Goal: Information Seeking & Learning: Find specific fact

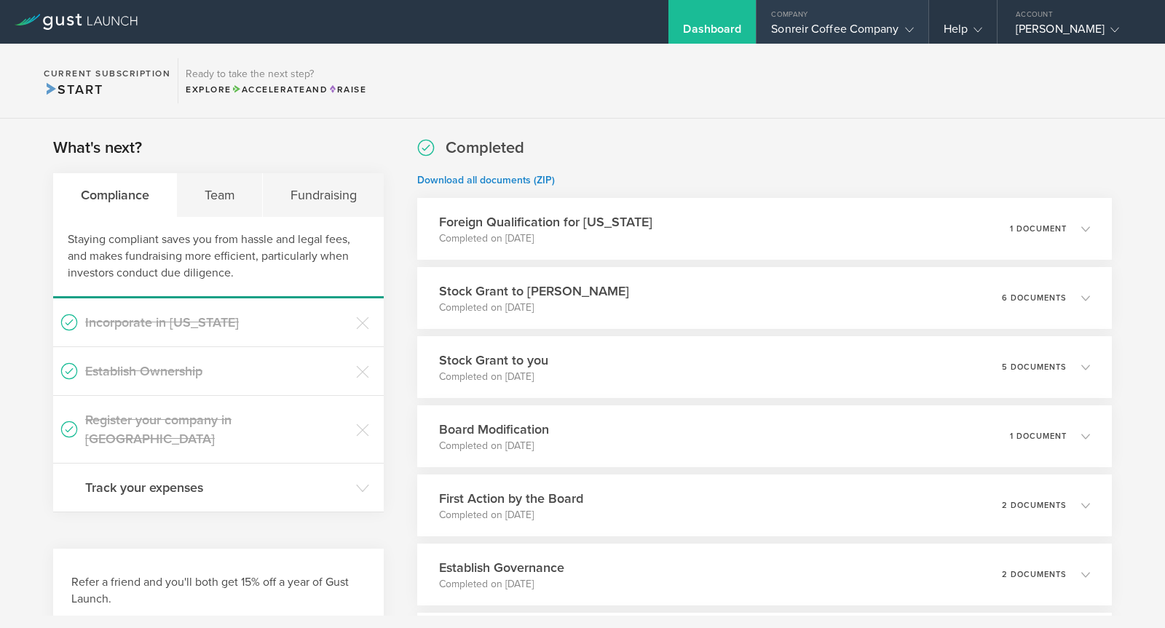
click at [803, 39] on div "Sonreir Coffee Company" at bounding box center [842, 33] width 142 height 22
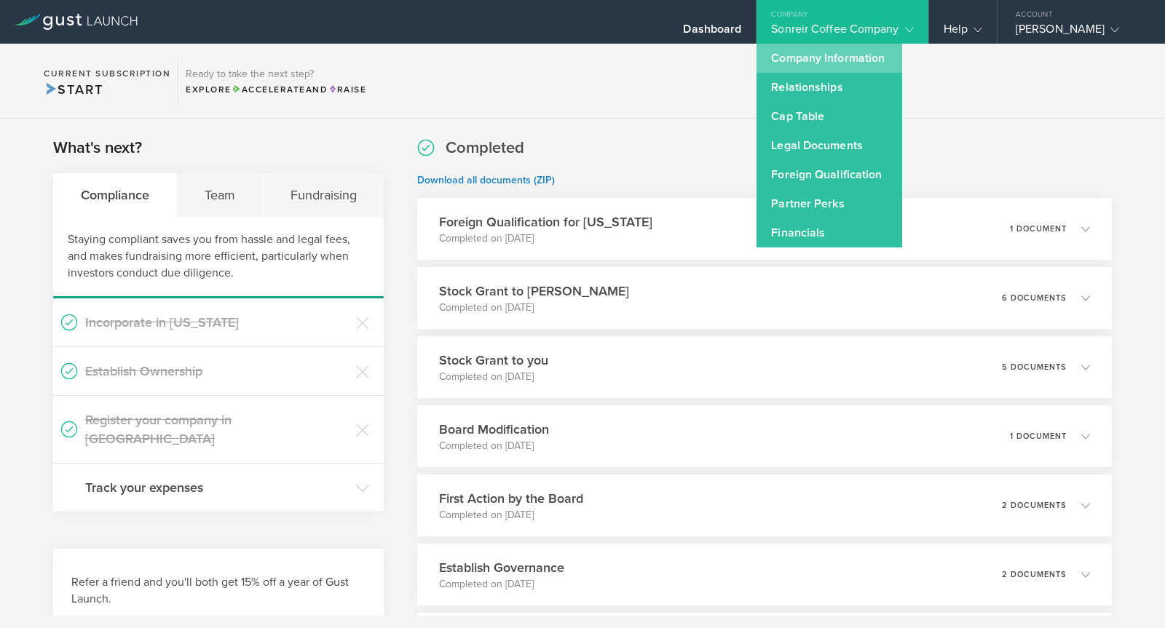
click at [828, 60] on link "Company Information" at bounding box center [829, 58] width 146 height 29
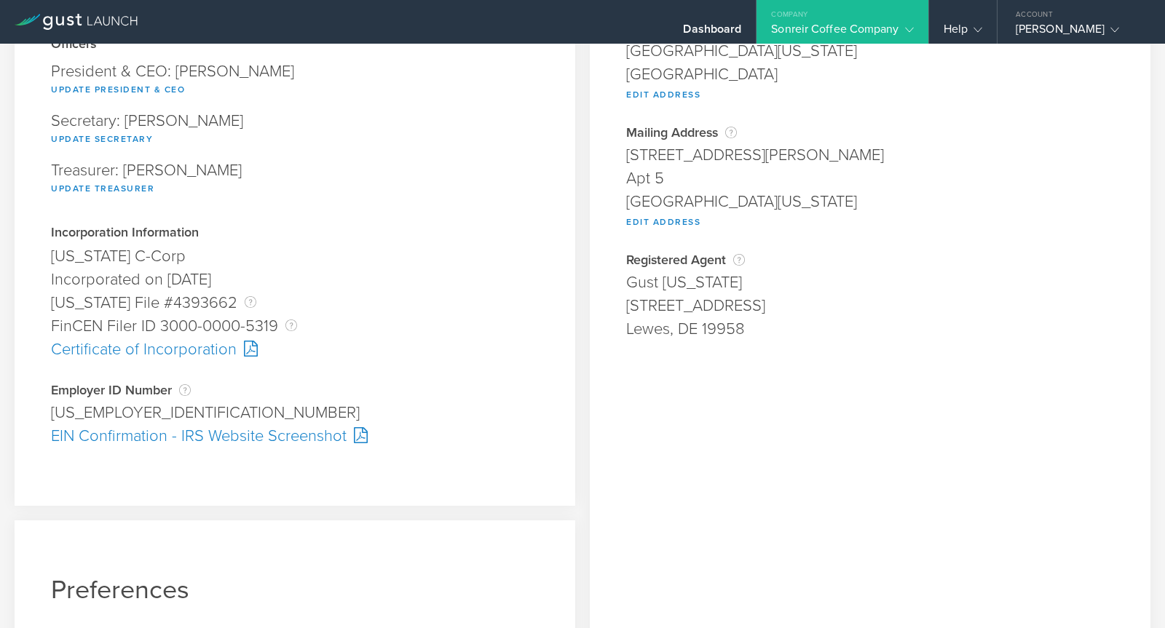
scroll to position [212, 0]
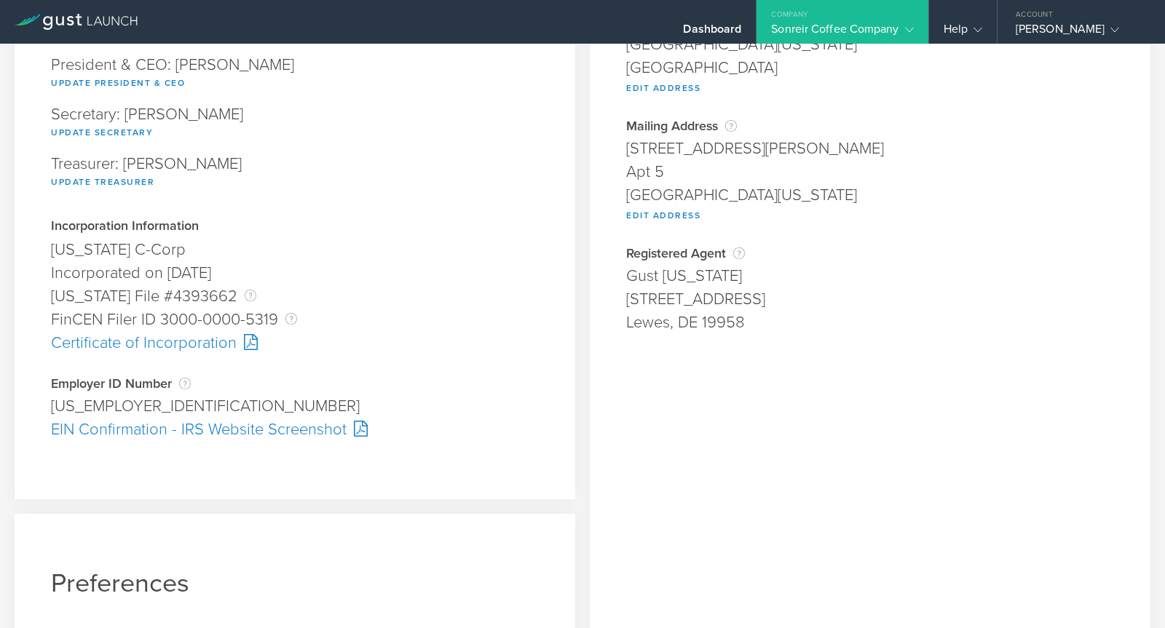
click at [204, 317] on div "FinCEN Filer ID 3000-0000-5319 A FinCEN Filer Id is issued by the United States…" at bounding box center [295, 319] width 488 height 23
click at [68, 404] on div "[US_EMPLOYER_IDENTIFICATION_NUMBER]" at bounding box center [295, 406] width 488 height 23
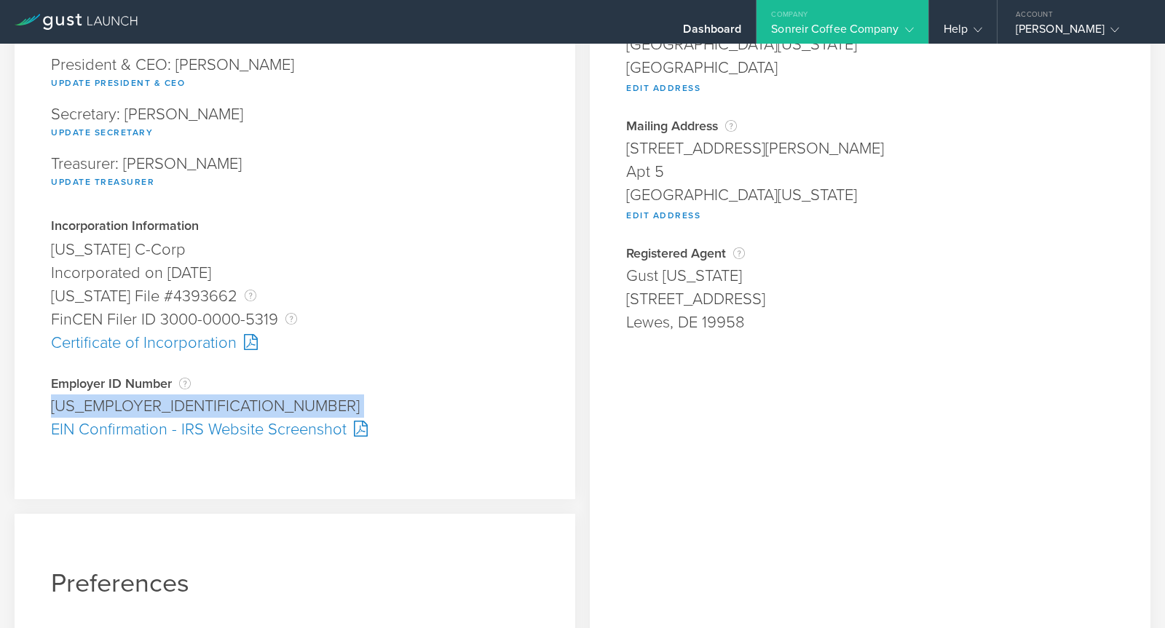
click at [68, 404] on div "[US_EMPLOYER_IDENTIFICATION_NUMBER]" at bounding box center [295, 406] width 488 height 23
copy div "[US_EMPLOYER_IDENTIFICATION_NUMBER] Pending"
click at [55, 25] on icon at bounding box center [76, 22] width 123 height 16
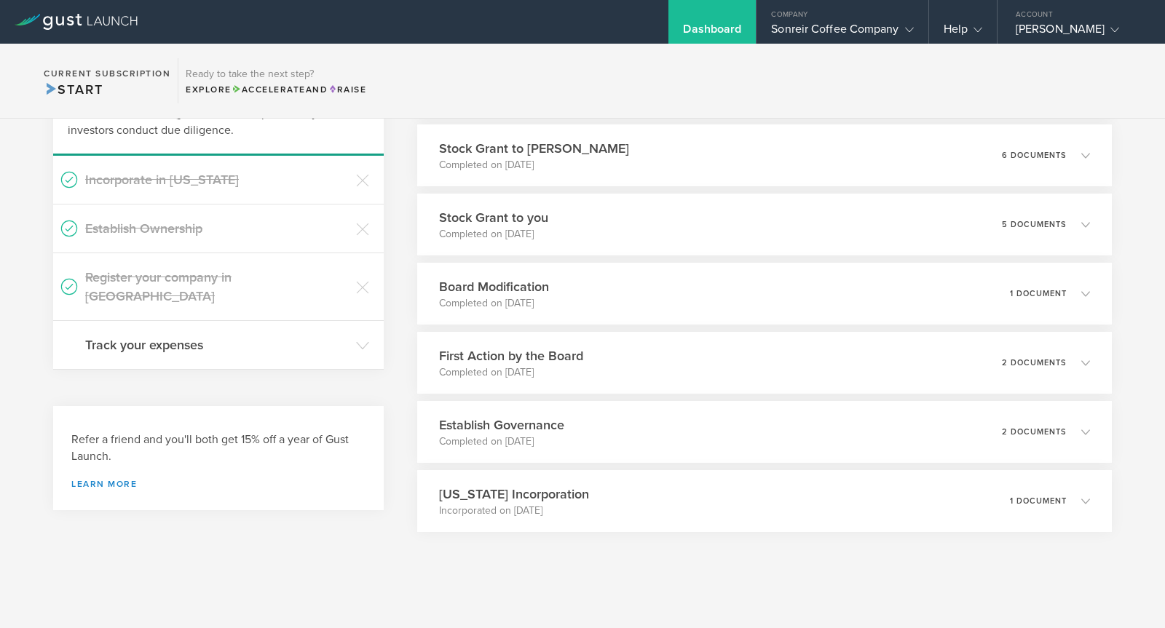
scroll to position [149, 0]
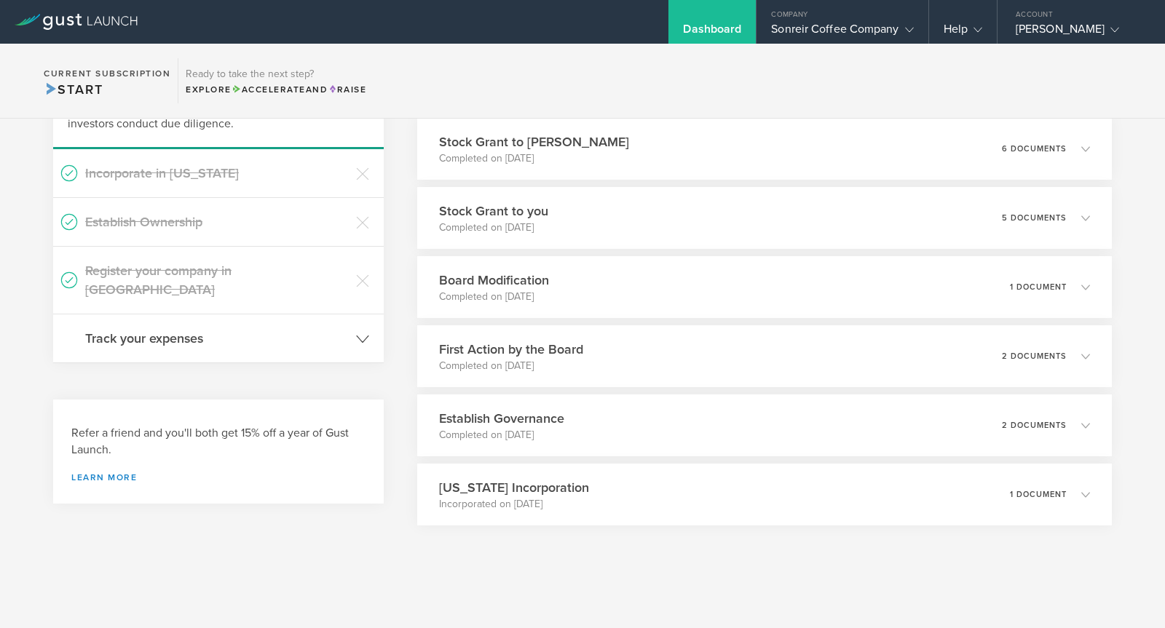
click at [282, 329] on h3 "Track your expenses" at bounding box center [217, 338] width 264 height 19
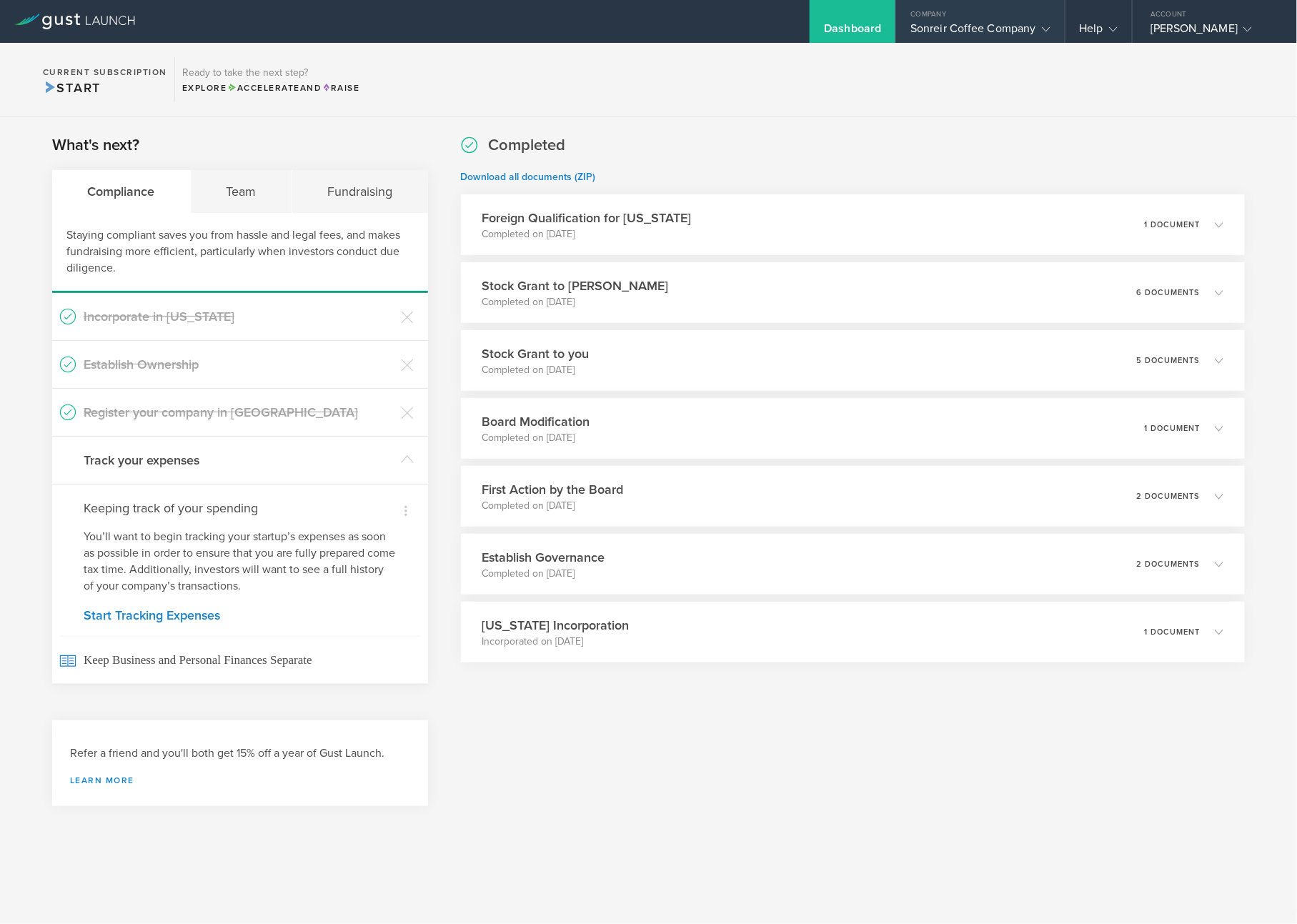
scroll to position [0, 0]
